Goal: Information Seeking & Learning: Learn about a topic

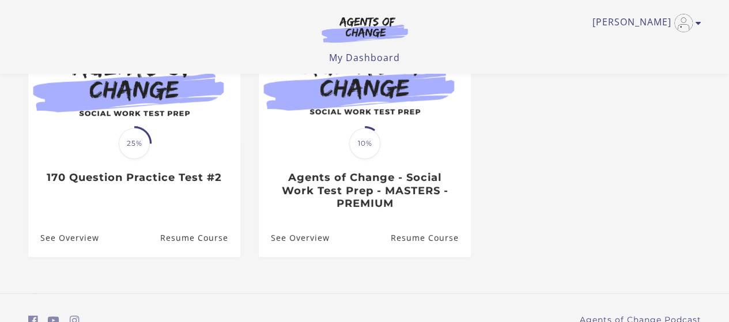
scroll to position [90, 0]
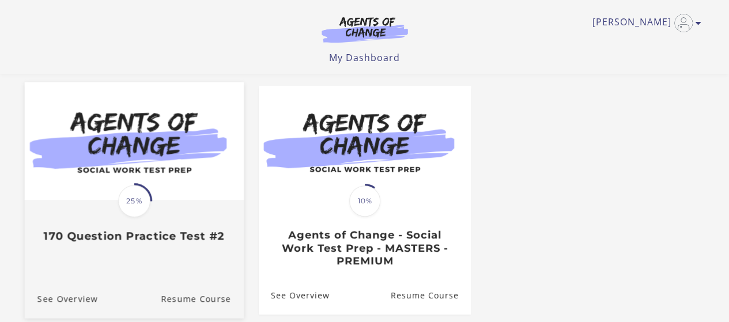
click at [203, 194] on img at bounding box center [133, 141] width 219 height 118
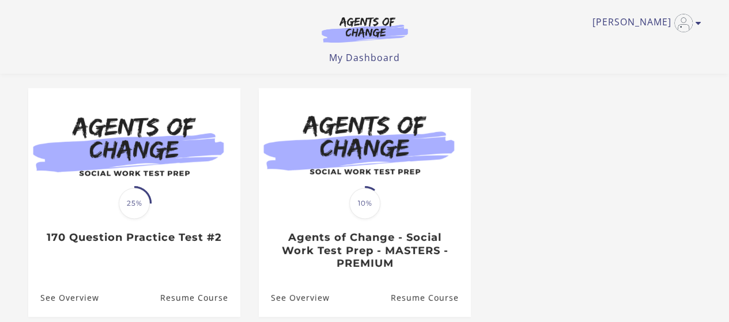
click at [359, 166] on link "Translation missing: en.liquid.partials.dashboard_course_card.progress_descript…" at bounding box center [365, 183] width 212 height 191
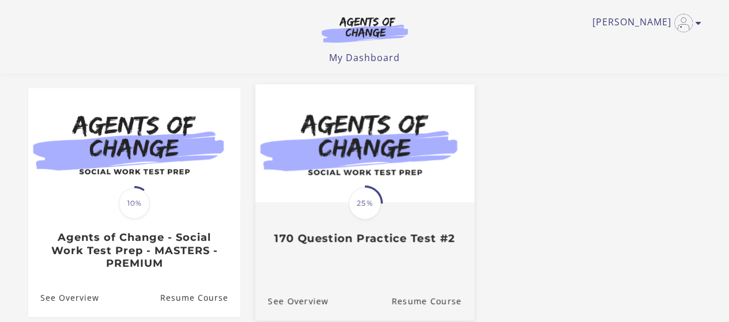
click at [414, 219] on div "Translation missing: en.liquid.partials.dashboard_course_card.progress_descript…" at bounding box center [364, 224] width 219 height 42
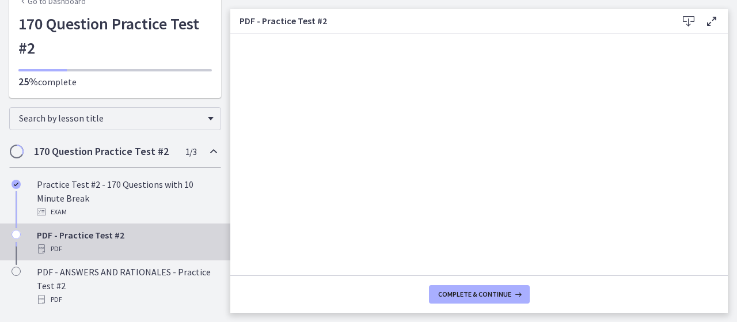
scroll to position [114, 0]
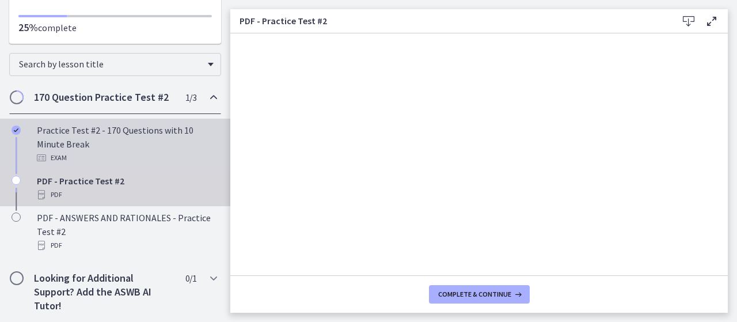
click at [132, 149] on div "Practice Test #2 - 170 Questions with 10 Minute Break Exam" at bounding box center [127, 143] width 180 height 41
